Goal: Transaction & Acquisition: Subscribe to service/newsletter

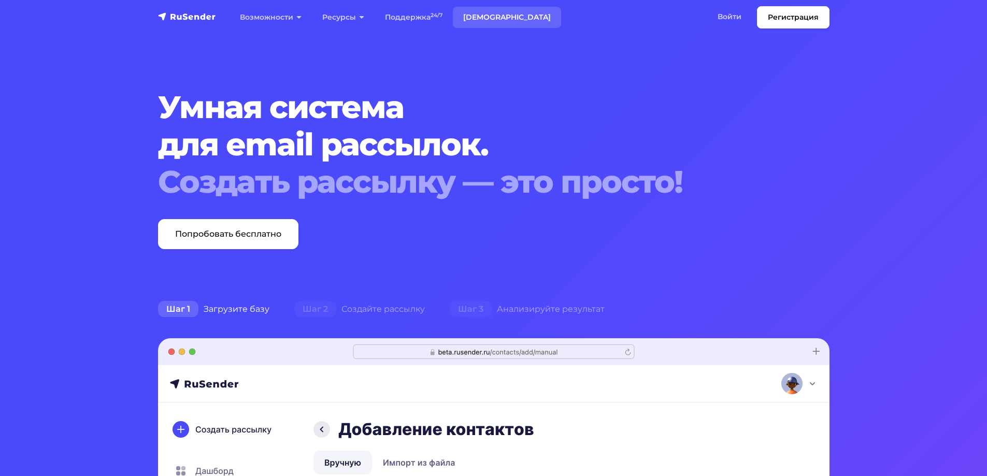
click at [495, 17] on link "[DEMOGRAPHIC_DATA]" at bounding box center [507, 17] width 108 height 21
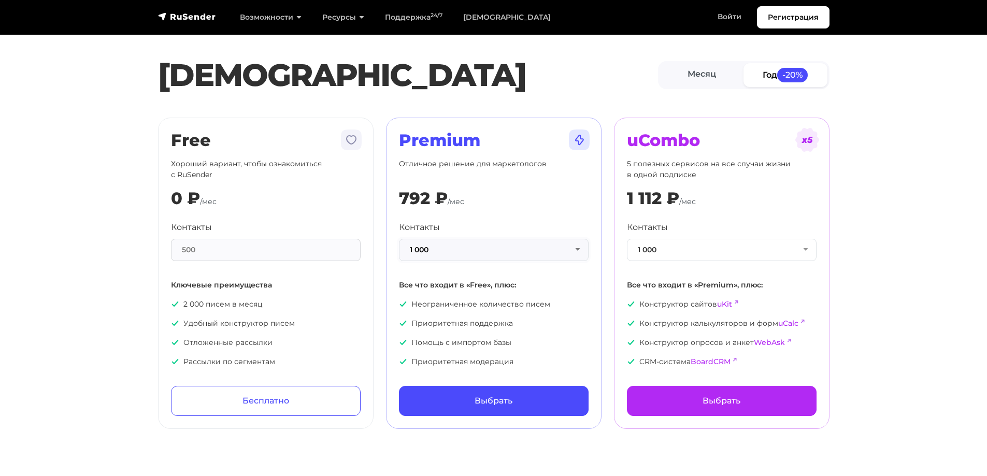
click at [579, 248] on button "1 000" at bounding box center [494, 250] width 190 height 22
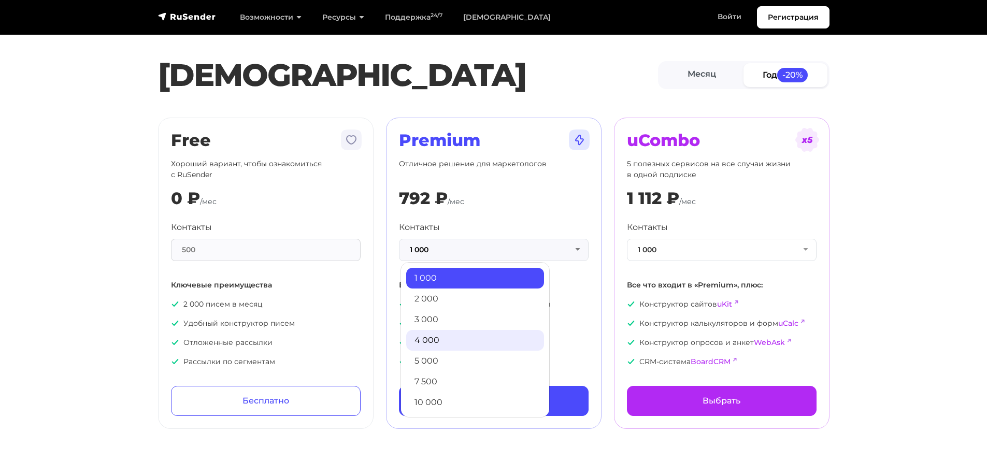
click at [485, 335] on link "4 000" at bounding box center [475, 340] width 138 height 21
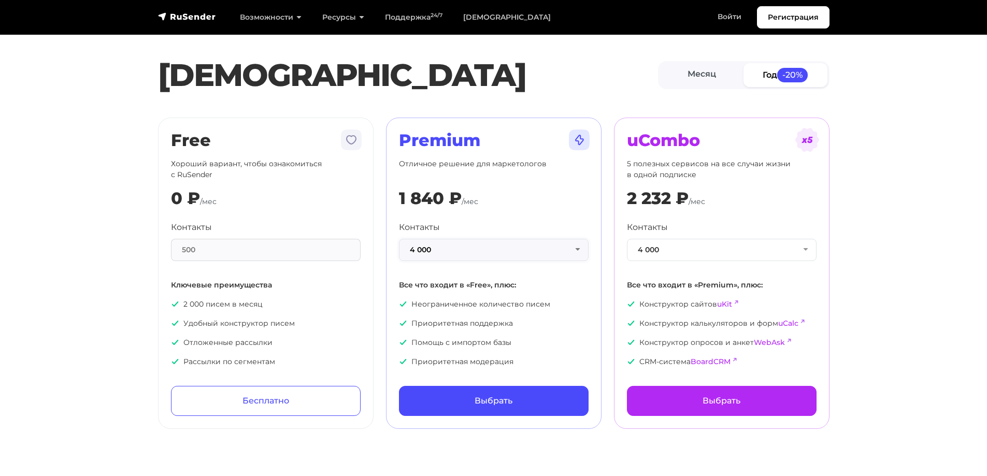
click at [576, 250] on button "4 000" at bounding box center [494, 250] width 190 height 22
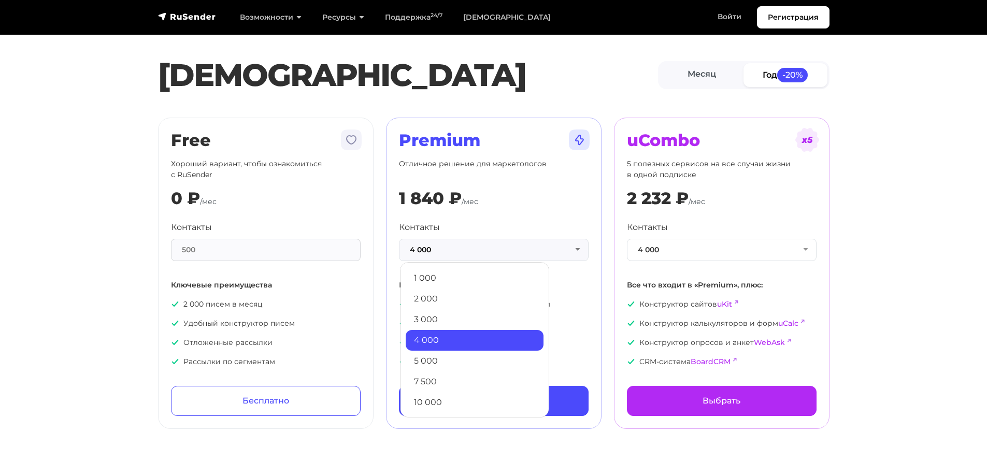
click at [517, 353] on link "5 000" at bounding box center [475, 361] width 138 height 21
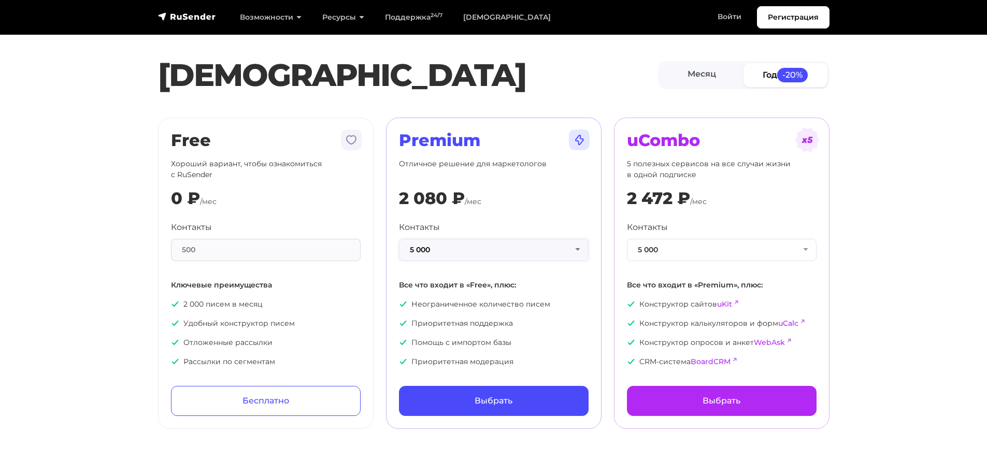
click at [581, 251] on button "5 000" at bounding box center [494, 250] width 190 height 22
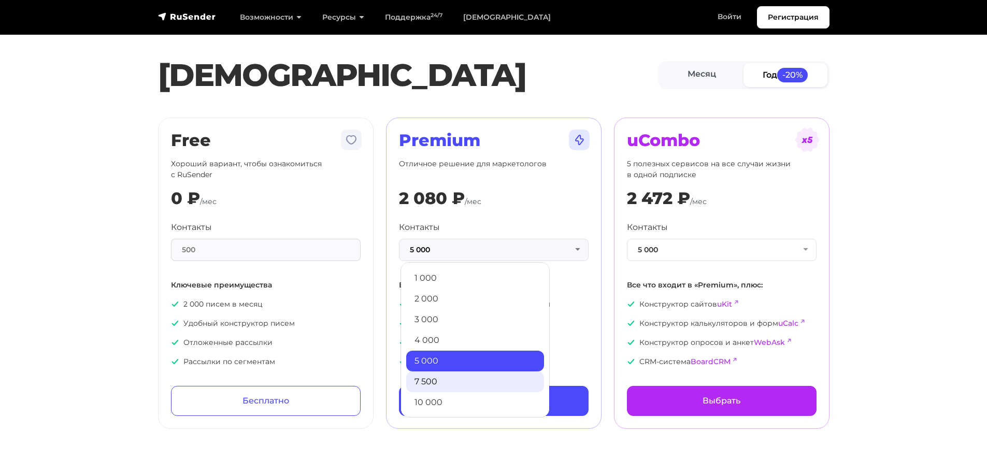
click at [462, 387] on link "7 500" at bounding box center [475, 382] width 138 height 21
